Goal: Task Accomplishment & Management: Manage account settings

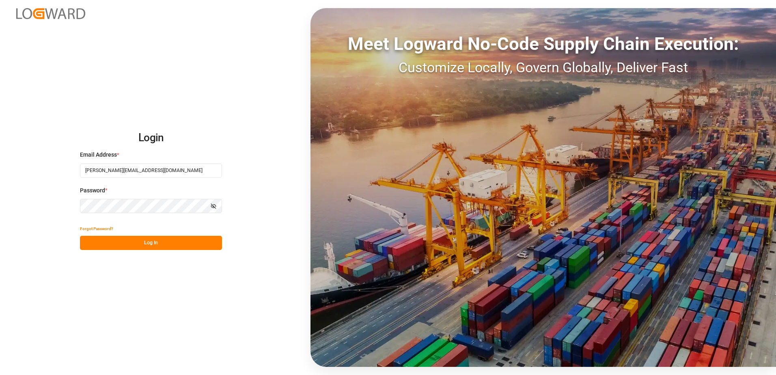
click at [152, 241] on button "Log In" at bounding box center [151, 243] width 142 height 14
click at [170, 246] on button "Log In" at bounding box center [151, 243] width 142 height 14
type input "[PERSON_NAME][EMAIL_ADDRESS][DOMAIN_NAME]"
drag, startPoint x: 0, startPoint y: 0, endPoint x: 166, endPoint y: 223, distance: 277.6
click at [170, 245] on button "Log In" at bounding box center [151, 243] width 142 height 14
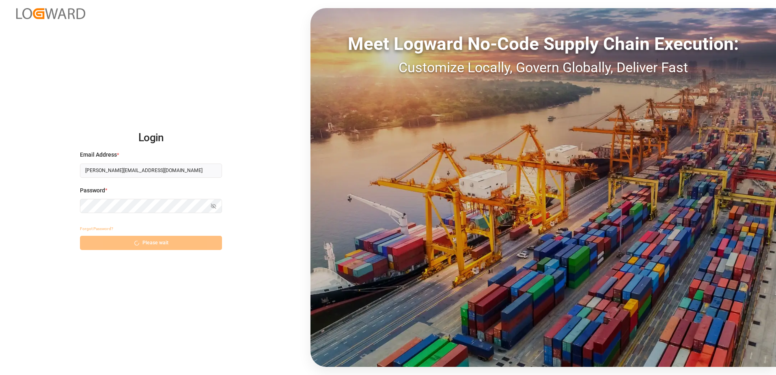
click at [151, 246] on div "Forgot Password? Please wait" at bounding box center [151, 236] width 142 height 28
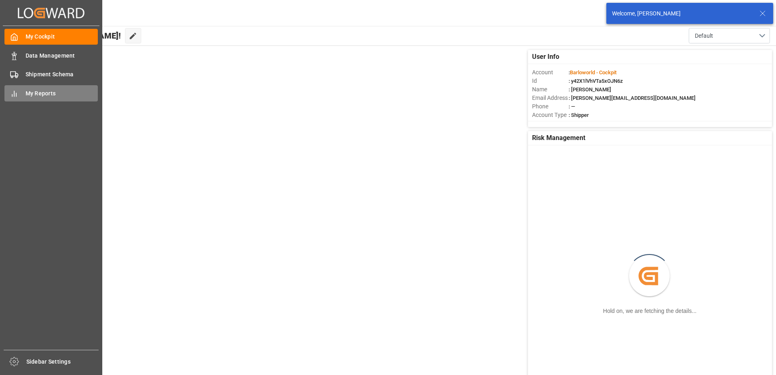
click at [17, 91] on icon at bounding box center [14, 94] width 8 height 8
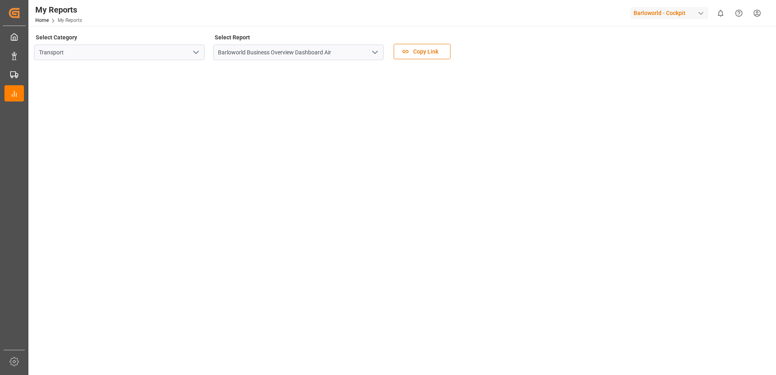
click at [375, 52] on icon "open menu" at bounding box center [375, 52] width 10 height 10
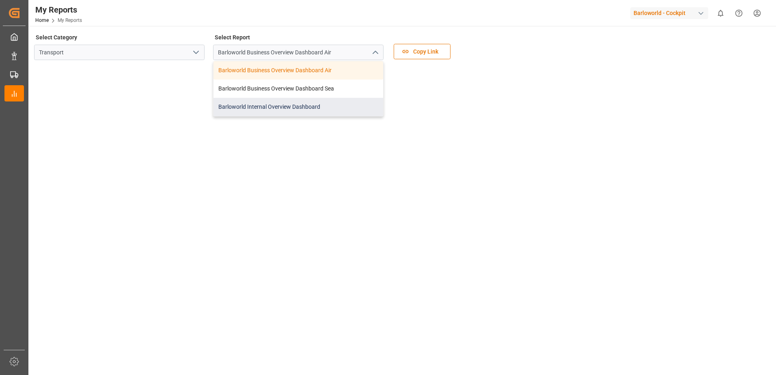
click at [281, 109] on div "Barloworld Internal Overview Dashboard" at bounding box center [298, 107] width 170 height 18
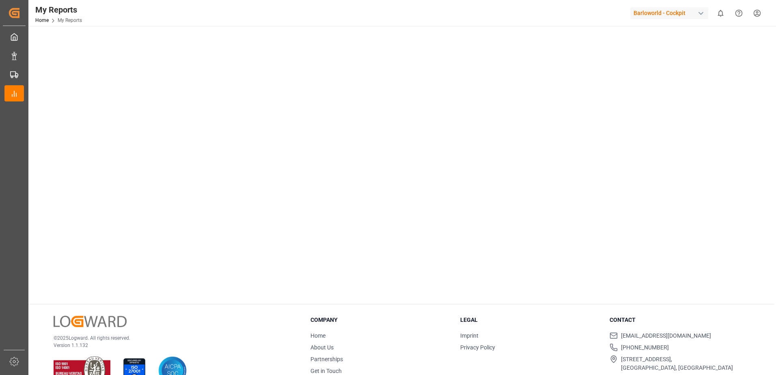
scroll to position [115, 0]
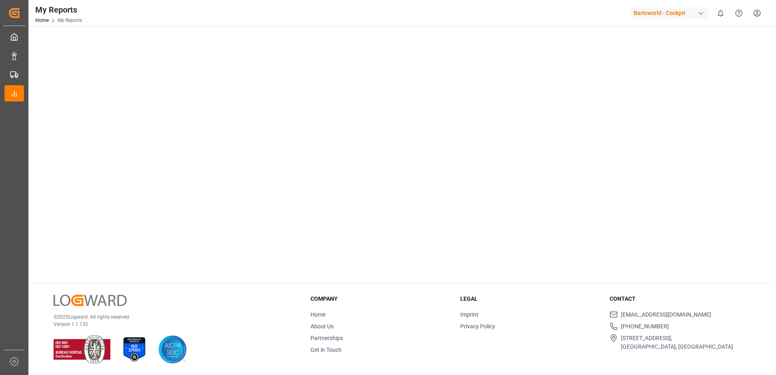
click at [615, 116] on tableau-viz at bounding box center [401, 113] width 733 height 325
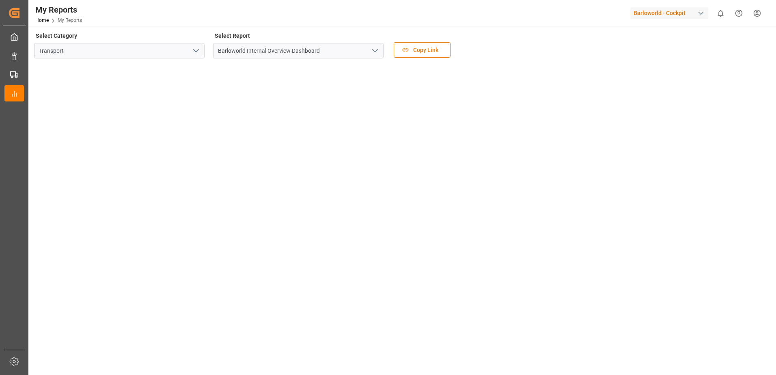
scroll to position [0, 0]
click at [375, 52] on icon "open menu" at bounding box center [375, 52] width 10 height 10
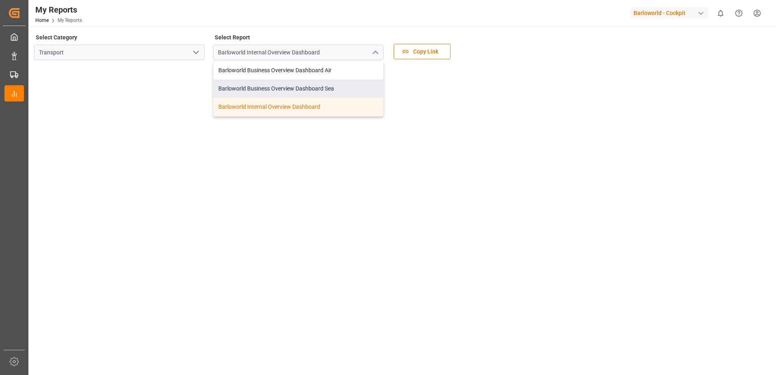
click at [302, 86] on div "Barloworld Business Overview Dashboard Sea" at bounding box center [298, 89] width 170 height 18
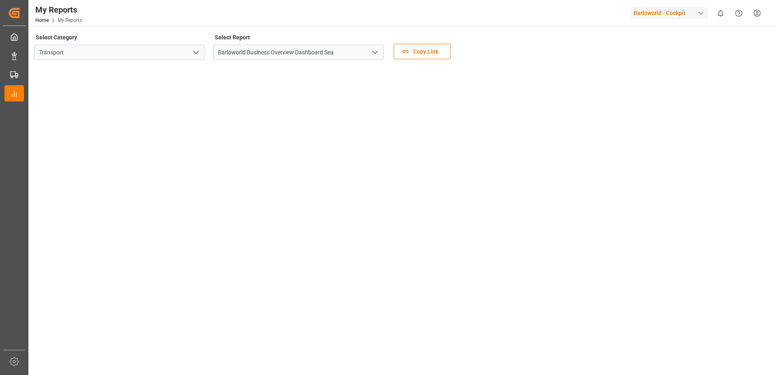
scroll to position [41, 0]
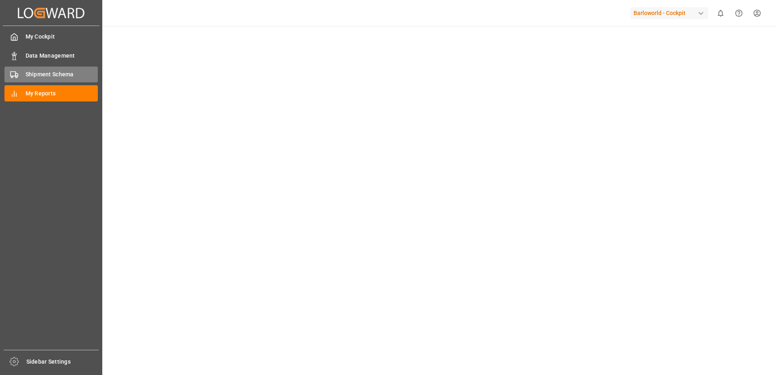
click at [17, 71] on icon at bounding box center [14, 75] width 8 height 8
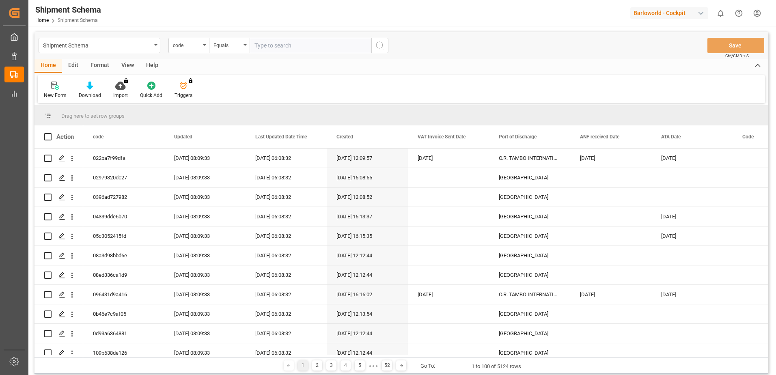
click at [271, 45] on input "text" at bounding box center [311, 45] width 122 height 15
type input "DYNAMOMETER"
click at [379, 46] on icon "search button" at bounding box center [380, 46] width 10 height 10
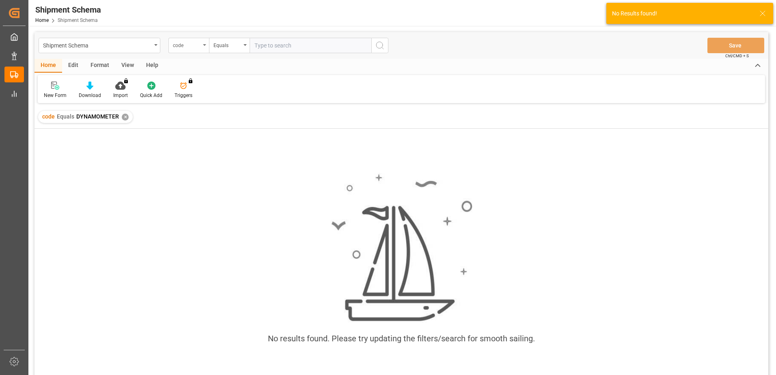
click at [199, 46] on div "code" at bounding box center [187, 44] width 28 height 9
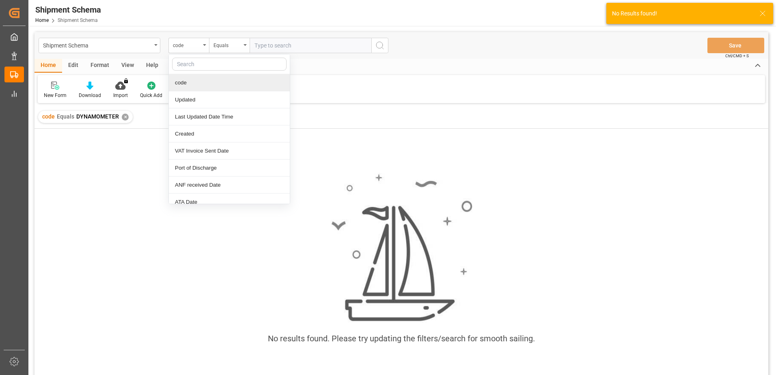
click at [122, 117] on div "✕" at bounding box center [125, 117] width 7 height 7
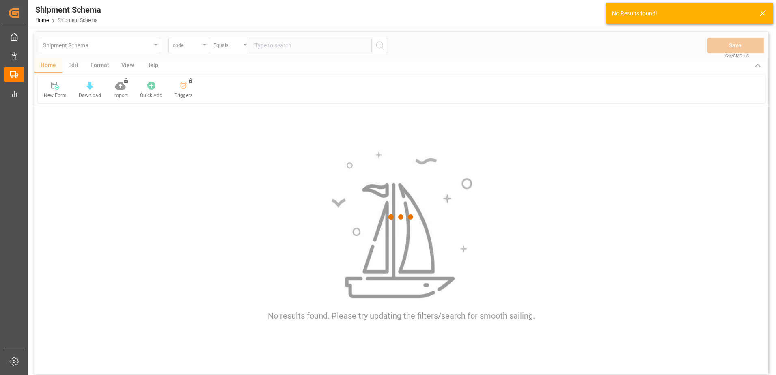
click at [207, 45] on div at bounding box center [401, 217] width 734 height 370
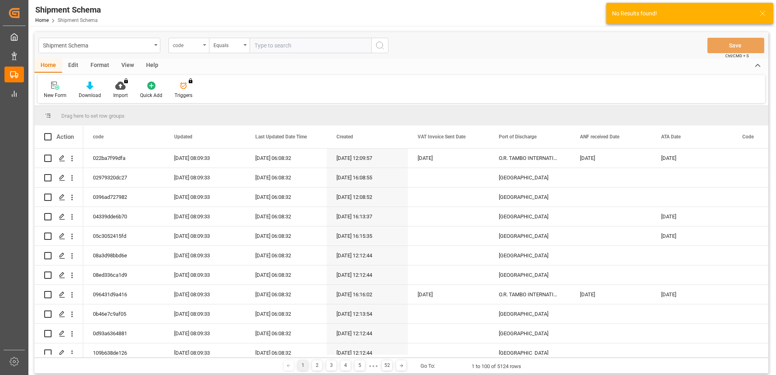
click at [205, 44] on icon "open menu" at bounding box center [204, 45] width 3 height 2
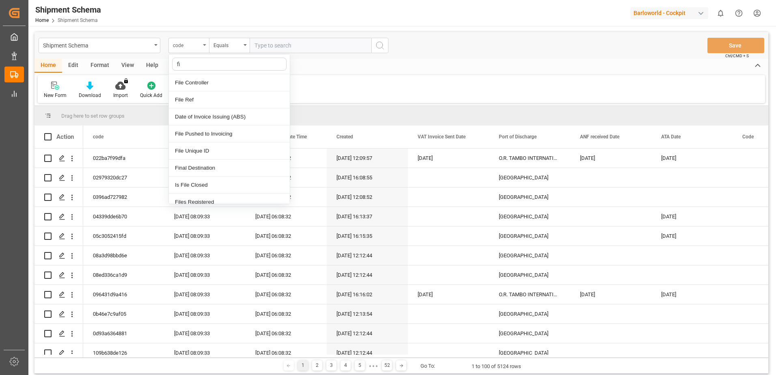
type input "fil"
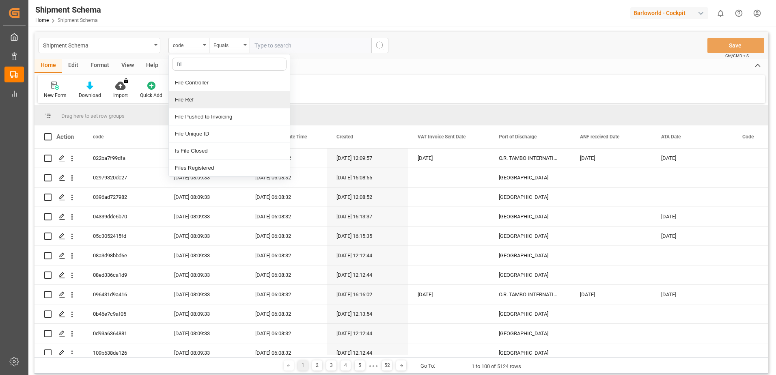
click at [194, 99] on div "File Ref" at bounding box center [229, 99] width 121 height 17
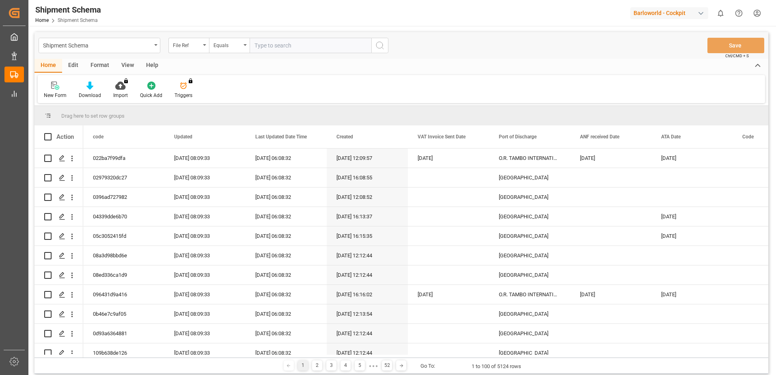
click at [305, 48] on input "text" at bounding box center [311, 45] width 122 height 15
paste input "DYNAMOMETER"
type input "DYNAMOMETER"
click at [384, 46] on icon "search button" at bounding box center [380, 46] width 10 height 10
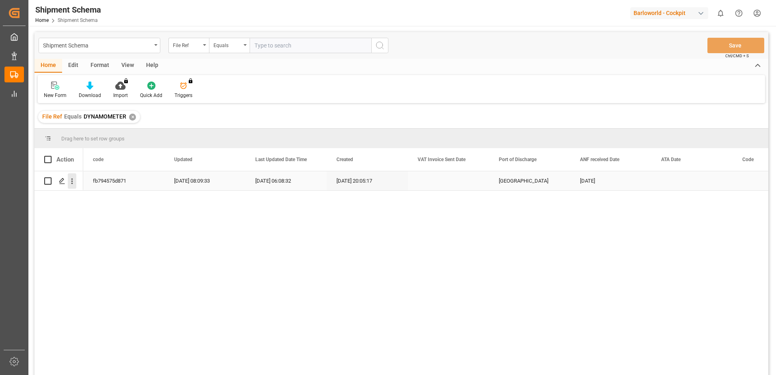
click at [70, 182] on icon "open menu" at bounding box center [72, 181] width 9 height 9
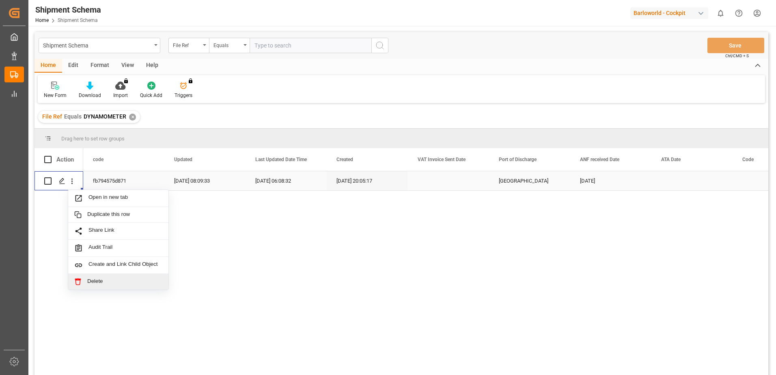
click at [101, 279] on span "Delete" at bounding box center [124, 281] width 75 height 7
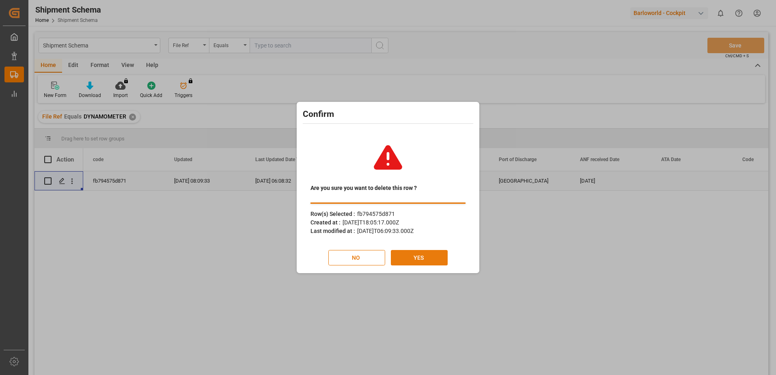
click at [419, 256] on button "YES" at bounding box center [419, 257] width 57 height 15
